Goal: Information Seeking & Learning: Learn about a topic

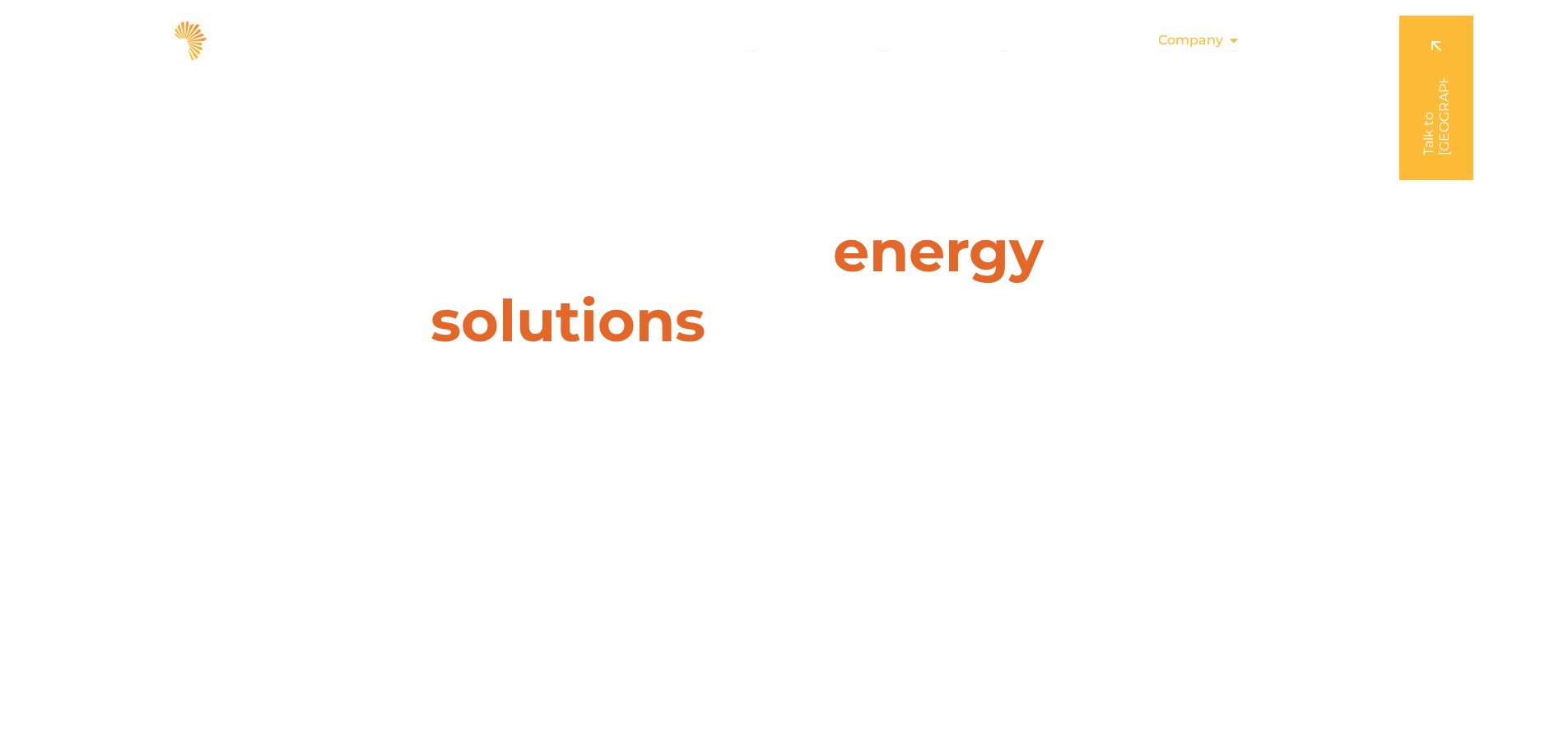
click at [1206, 43] on span "Company" at bounding box center [1190, 41] width 65 height 20
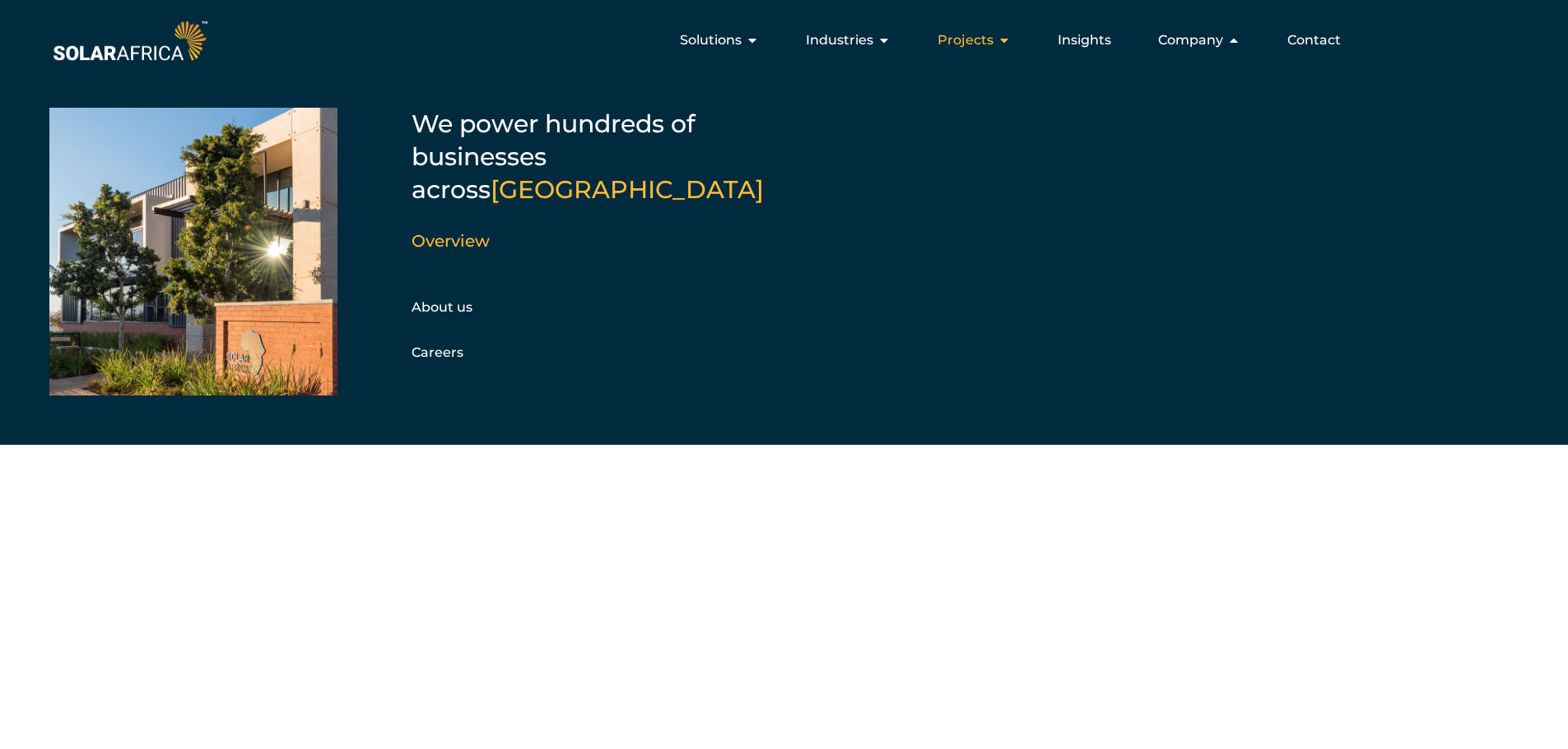
click at [964, 42] on span "Projects" at bounding box center [965, 41] width 56 height 20
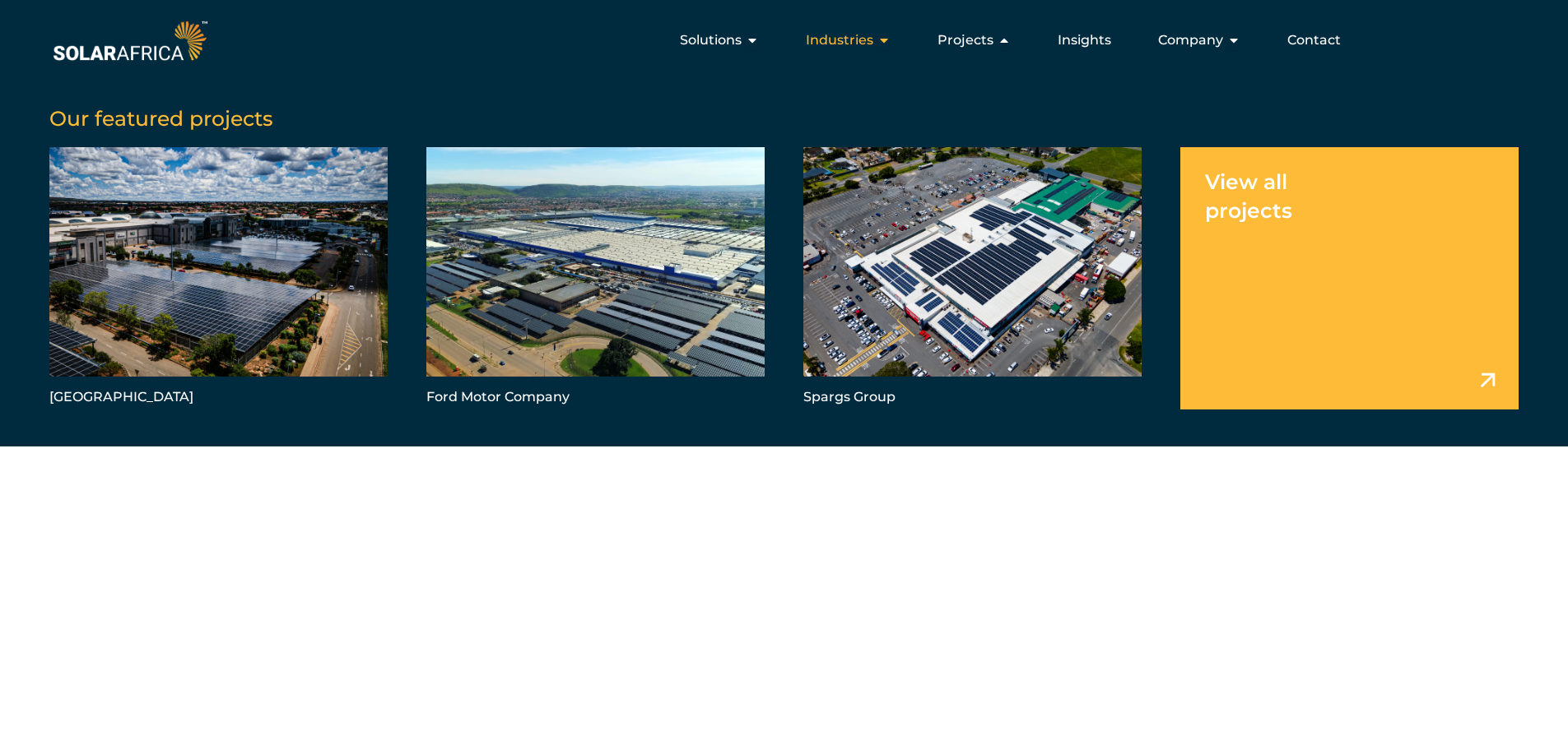
click at [861, 35] on span "Industries" at bounding box center [840, 41] width 67 height 20
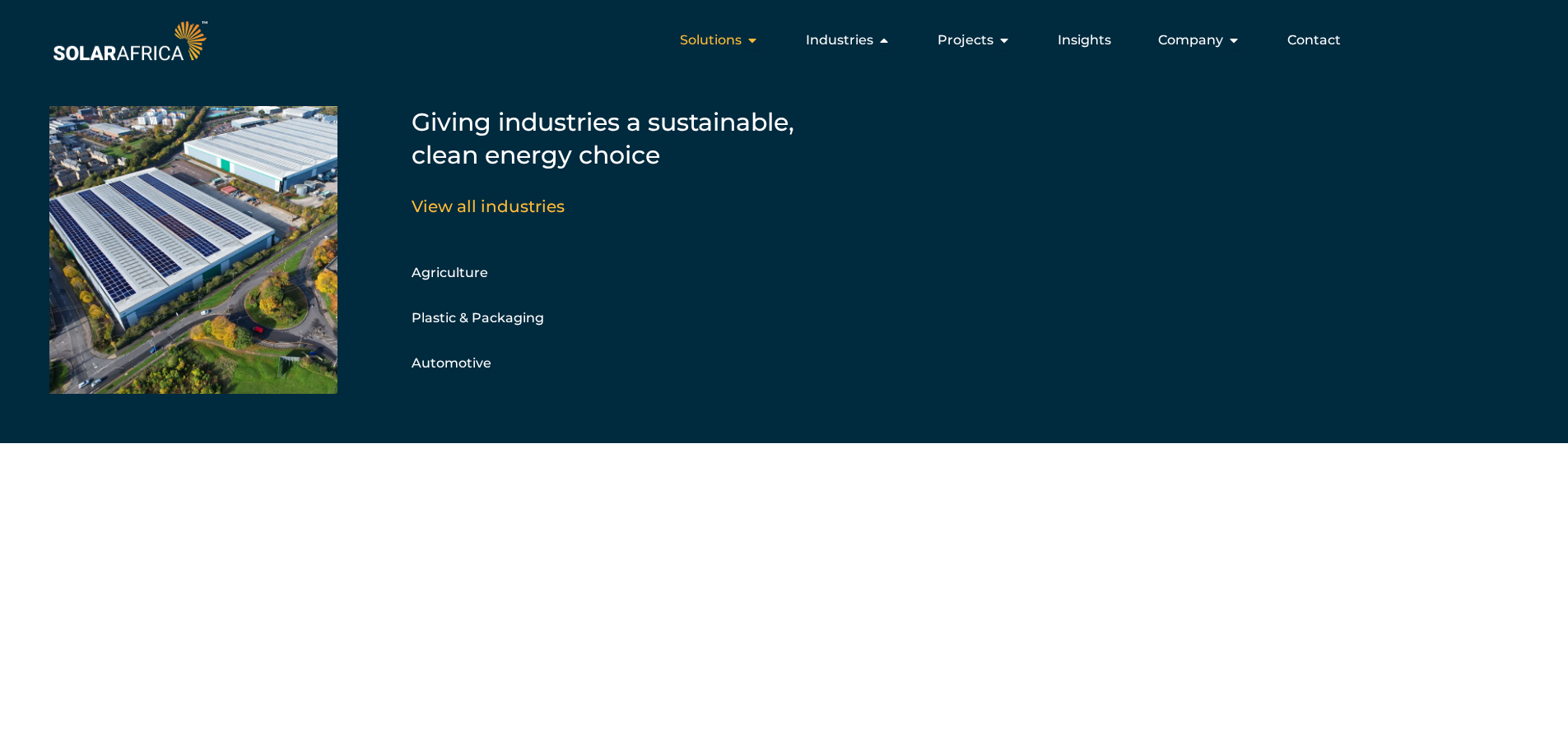
click at [730, 38] on span "Solutions" at bounding box center [711, 41] width 61 height 20
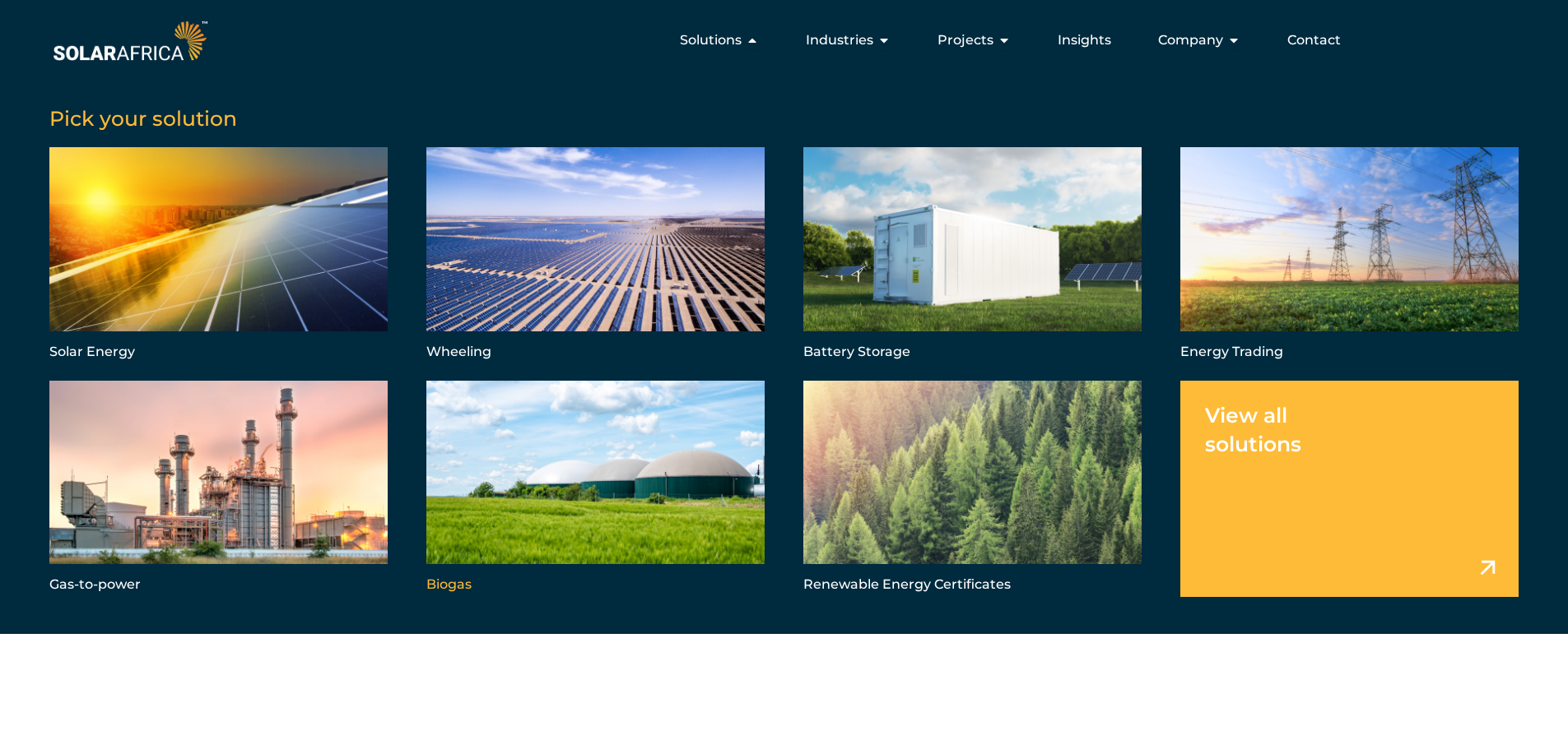
click at [547, 486] on link "Menu" at bounding box center [595, 488] width 338 height 216
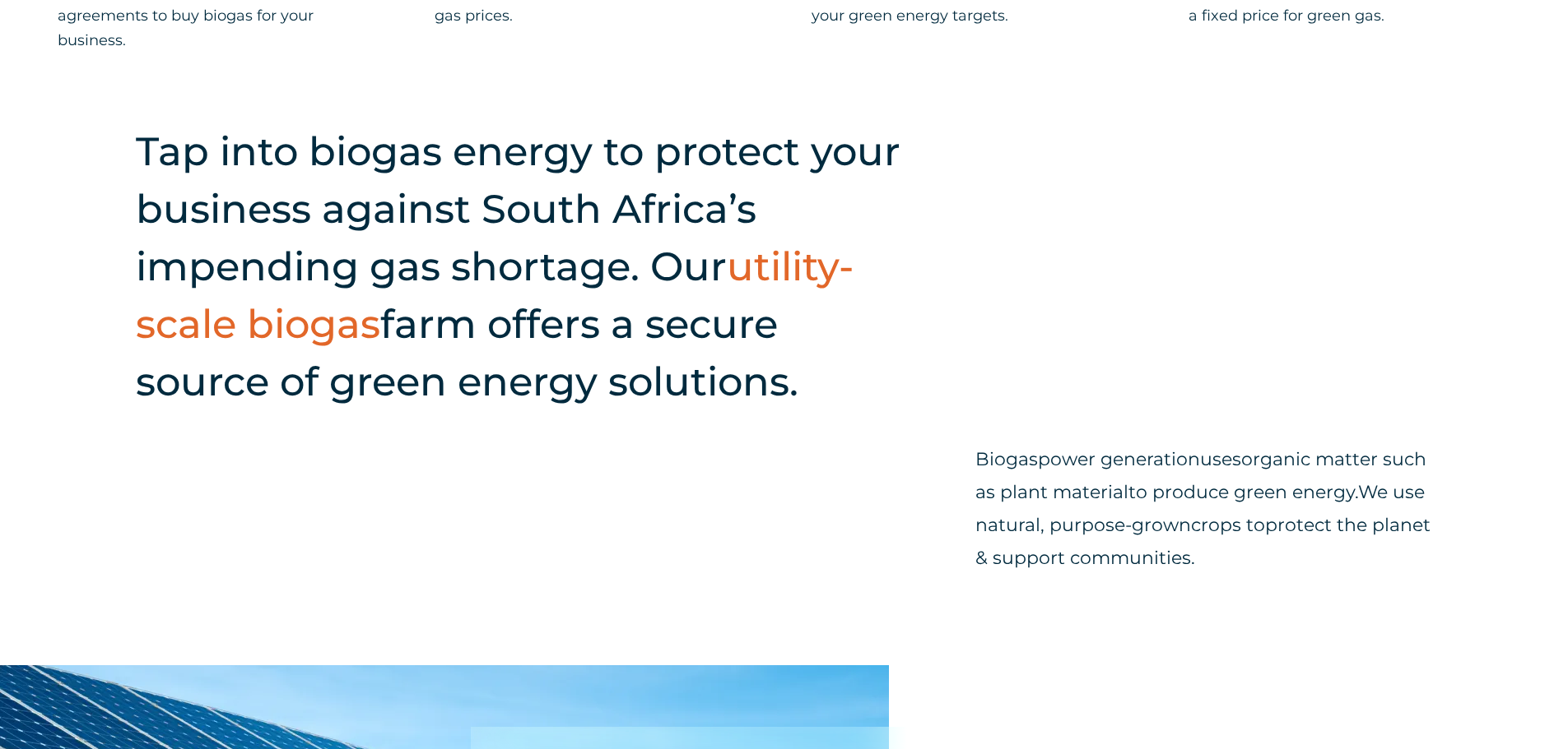
scroll to position [1070, 0]
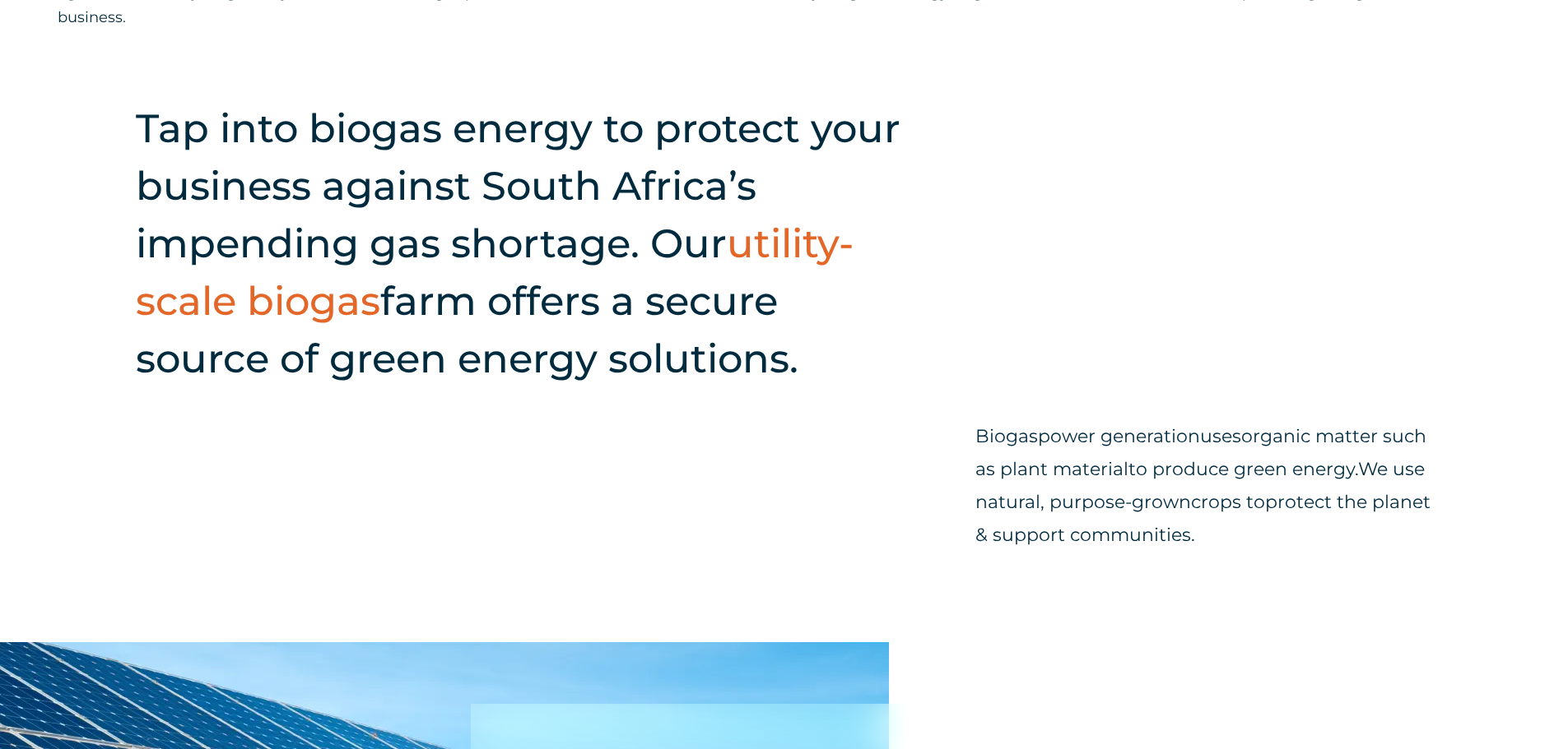
click at [725, 265] on h2 "Tap into biogas energy to protect your business against South Africa’s impendin…" at bounding box center [523, 243] width 775 height 288
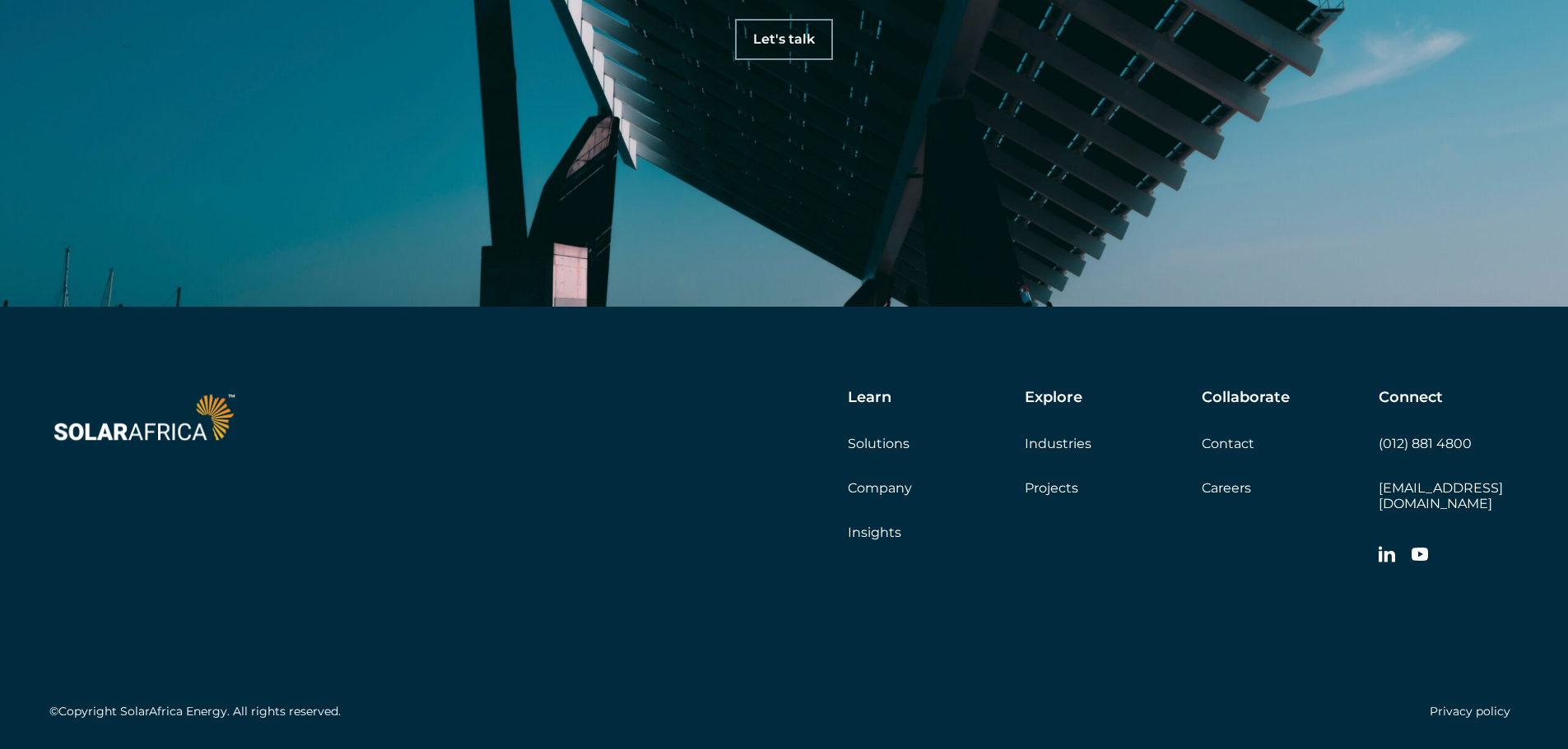
scroll to position [4746, 0]
